Goal: Information Seeking & Learning: Understand process/instructions

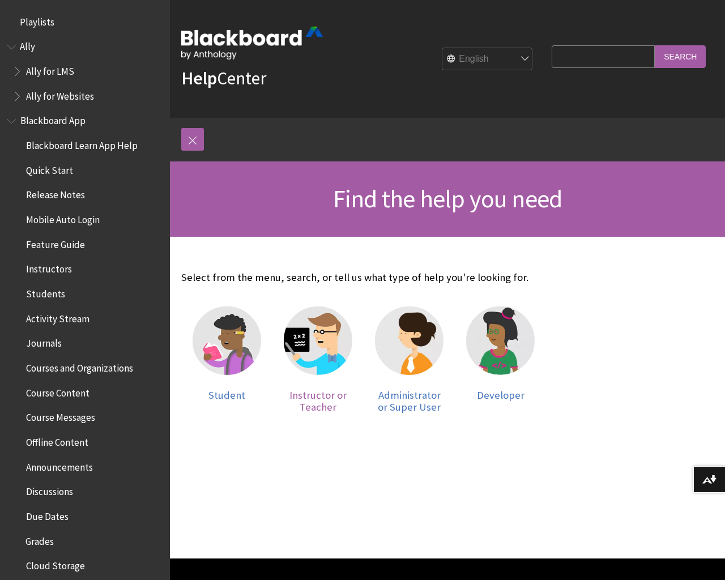
click at [315, 351] on img at bounding box center [318, 340] width 69 height 69
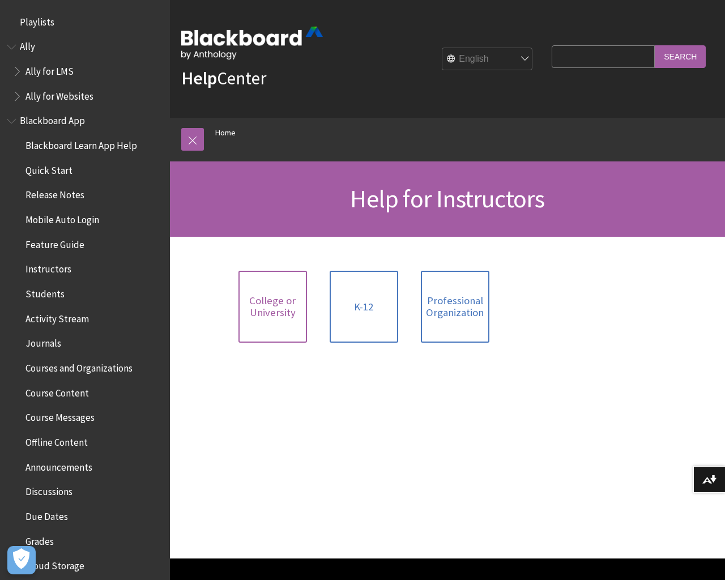
click at [270, 302] on span "College or University" at bounding box center [272, 306] width 55 height 24
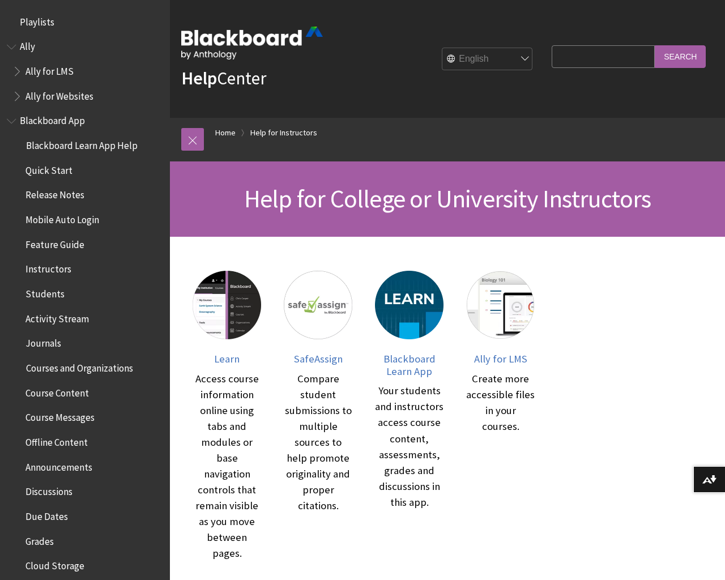
click at [56, 491] on span "Discussions" at bounding box center [48, 489] width 47 height 15
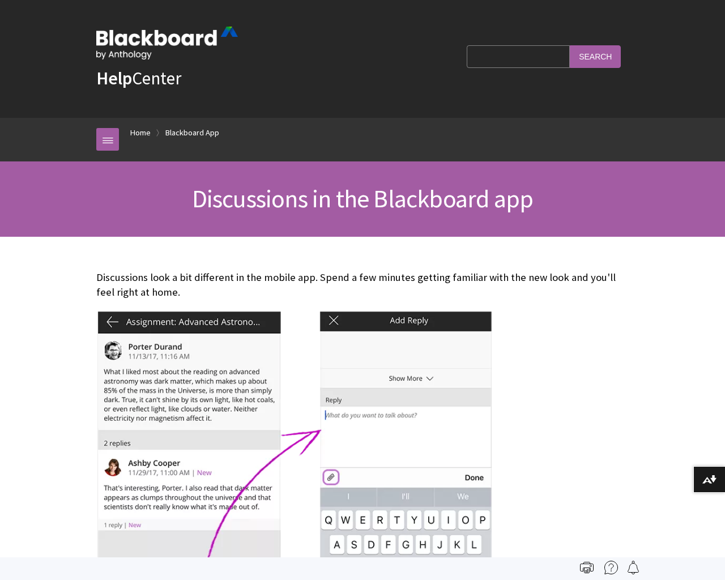
scroll to position [465, 0]
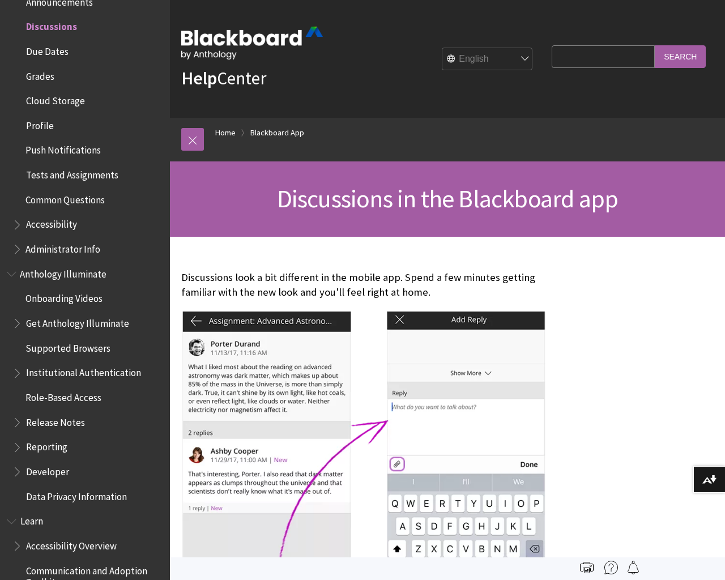
click at [22, 516] on span "Learn" at bounding box center [31, 519] width 23 height 15
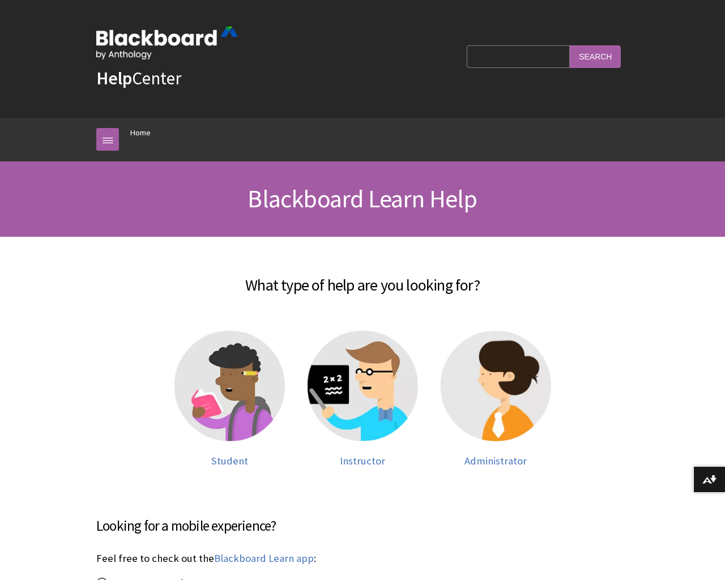
scroll to position [960, 0]
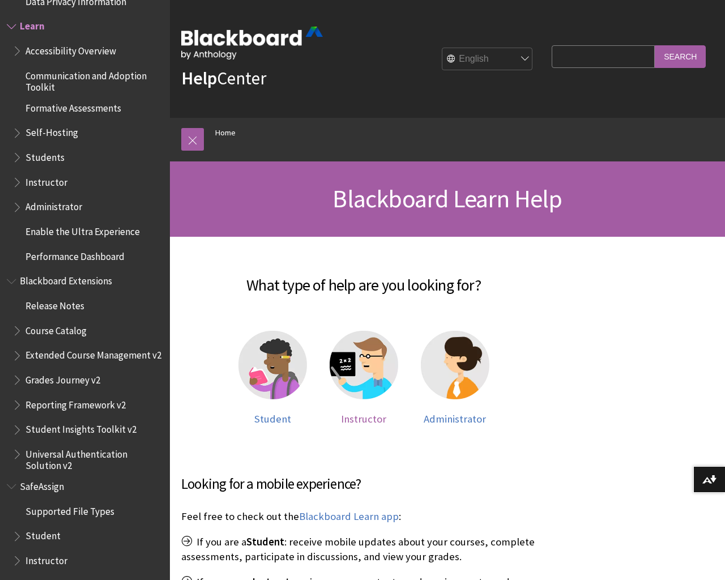
click at [369, 418] on span "Instructor" at bounding box center [363, 418] width 45 height 13
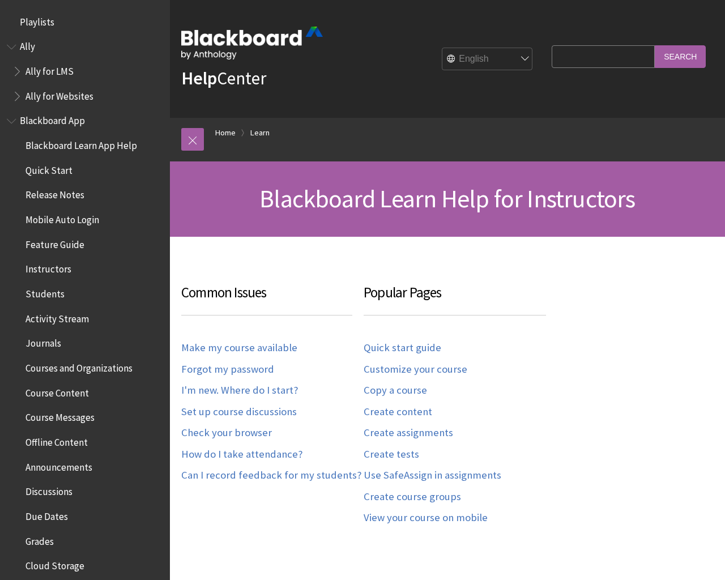
scroll to position [1115, 0]
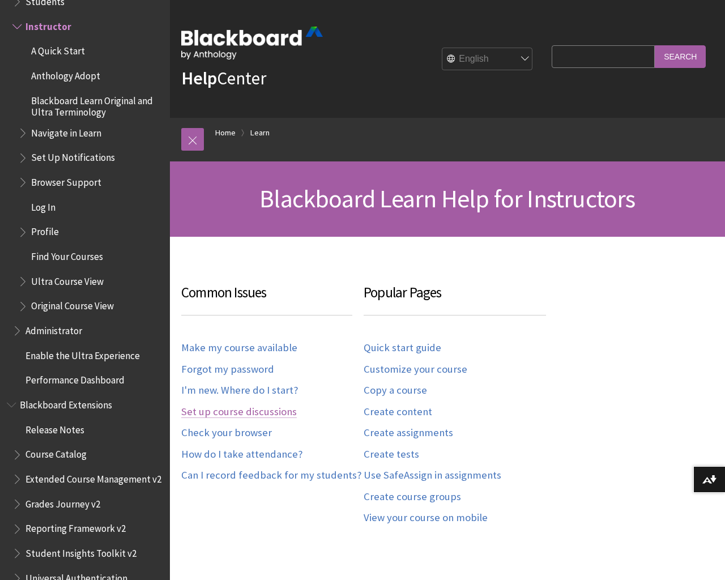
click at [260, 411] on link "Set up course discussions" at bounding box center [239, 411] width 116 height 13
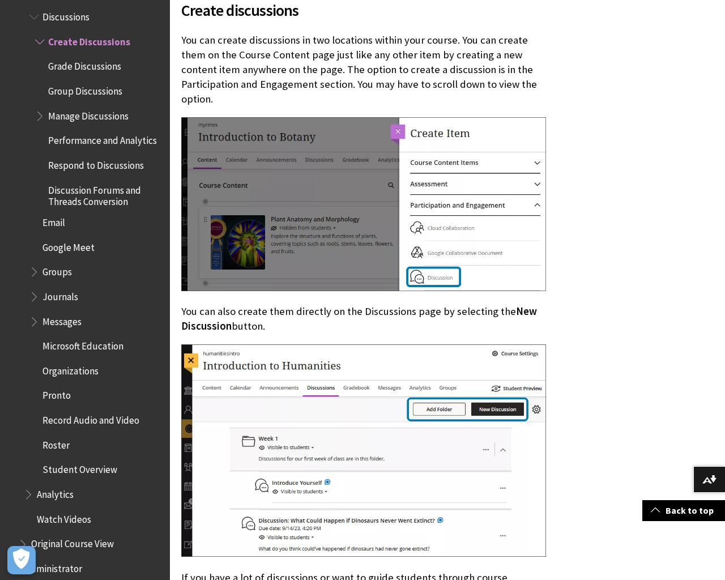
scroll to position [1739, 0]
